Goal: Information Seeking & Learning: Learn about a topic

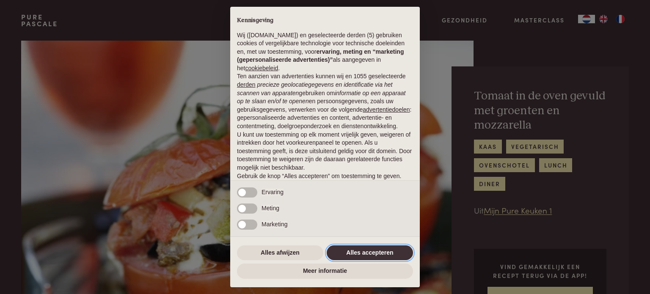
click at [362, 254] on button "Alles accepteren" at bounding box center [370, 252] width 86 height 15
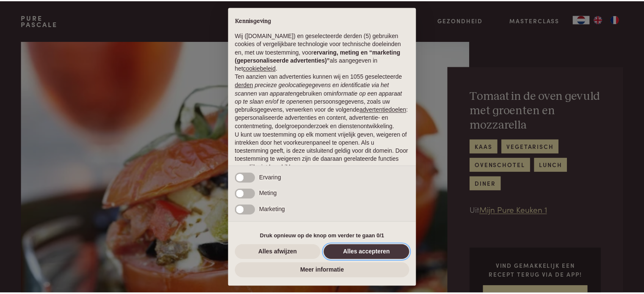
scroll to position [46, 0]
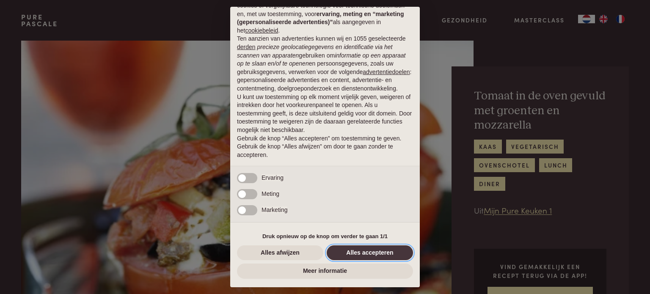
click at [362, 254] on button "Alles accepteren" at bounding box center [370, 252] width 86 height 15
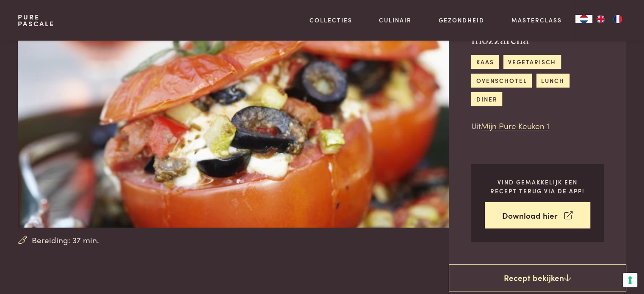
scroll to position [42, 0]
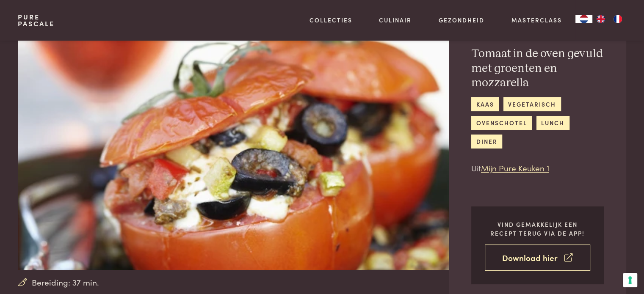
click at [530, 259] on link "Download hier" at bounding box center [537, 258] width 105 height 27
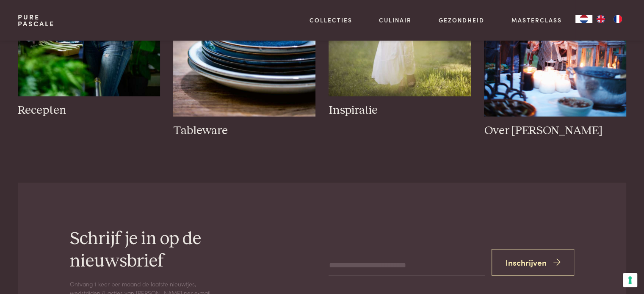
scroll to position [1439, 0]
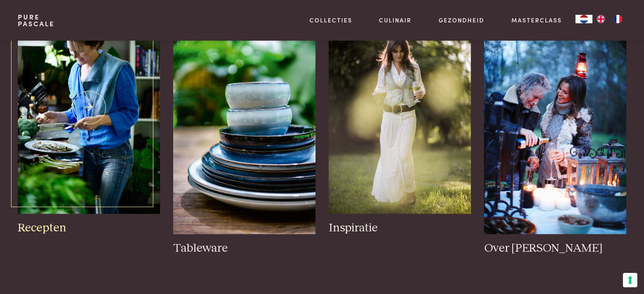
click at [98, 152] on img at bounding box center [89, 107] width 142 height 213
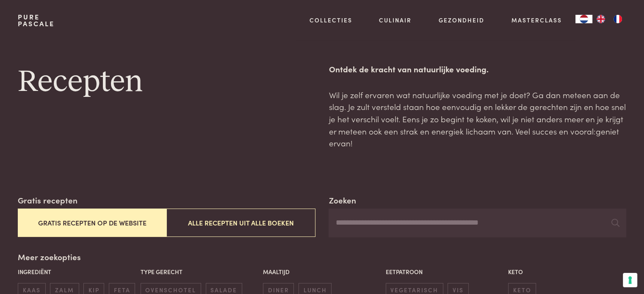
click at [141, 219] on button "Gratis recepten op de website" at bounding box center [92, 223] width 149 height 28
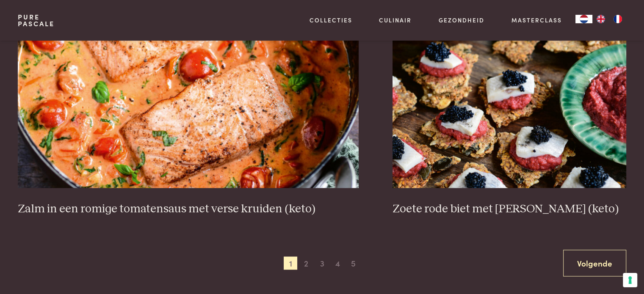
scroll to position [1549, 0]
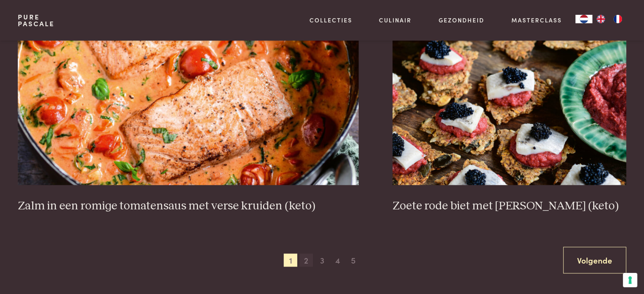
click at [306, 260] on span "2" at bounding box center [306, 261] width 14 height 14
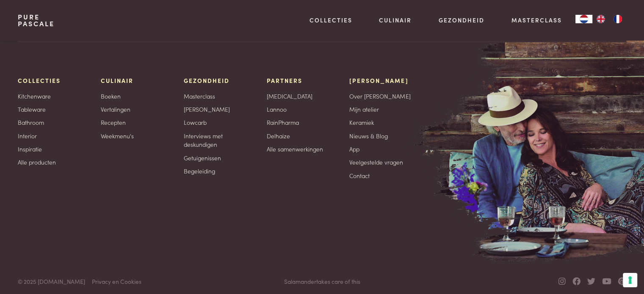
scroll to position [3921, 0]
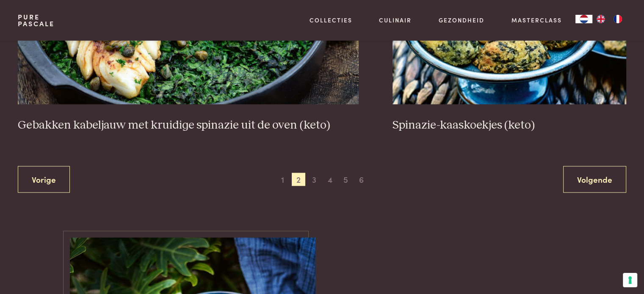
scroll to position [1630, 0]
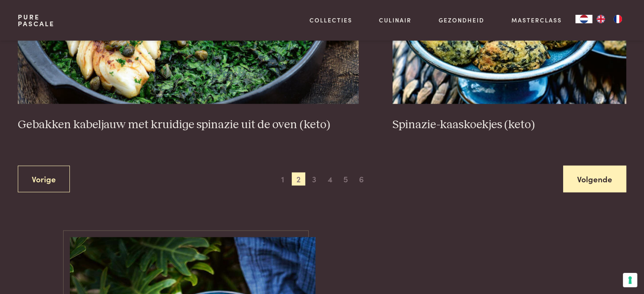
click at [596, 181] on link "Volgende" at bounding box center [594, 179] width 63 height 27
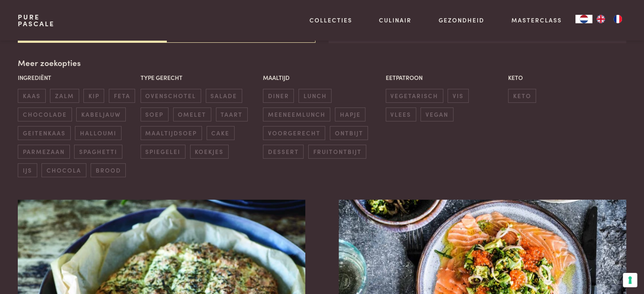
scroll to position [237, 0]
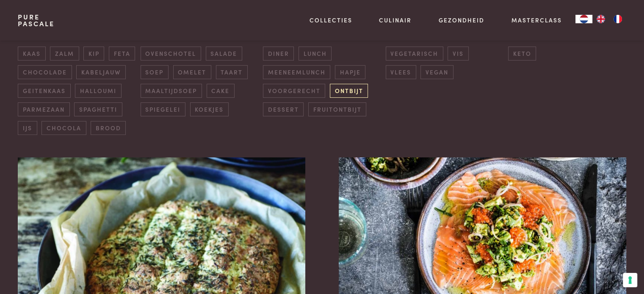
click at [354, 89] on span "ontbijt" at bounding box center [349, 91] width 38 height 14
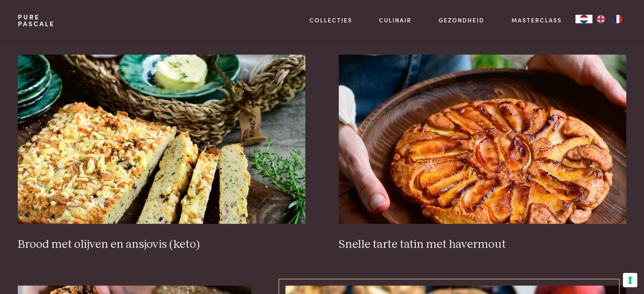
scroll to position [321, 0]
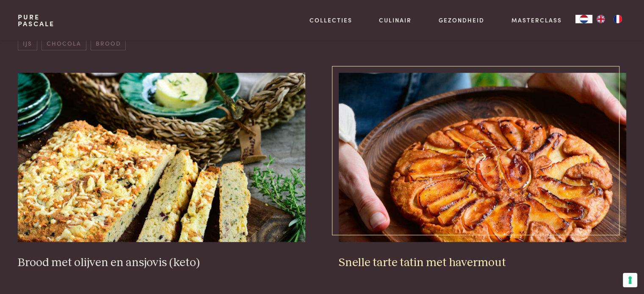
click at [474, 177] on img at bounding box center [482, 157] width 287 height 169
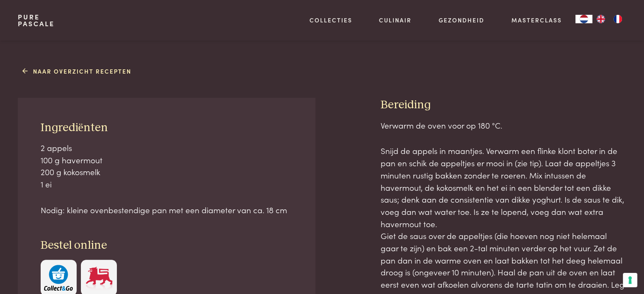
scroll to position [339, 0]
